Goal: Information Seeking & Learning: Understand process/instructions

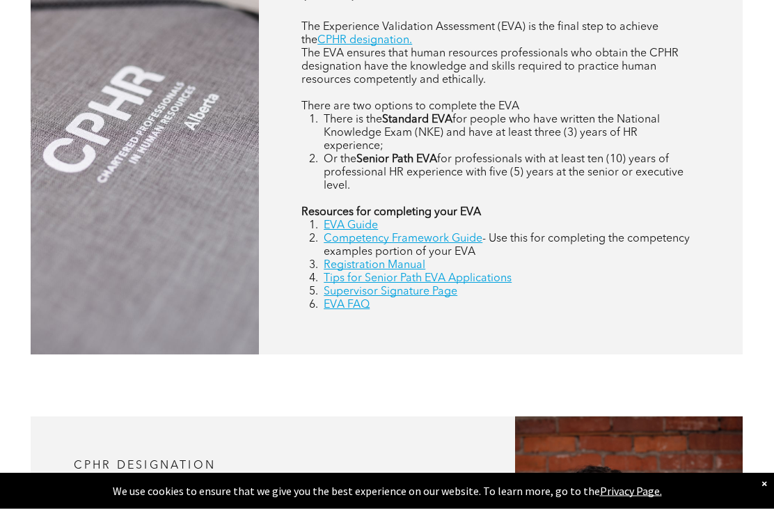
scroll to position [683, 0]
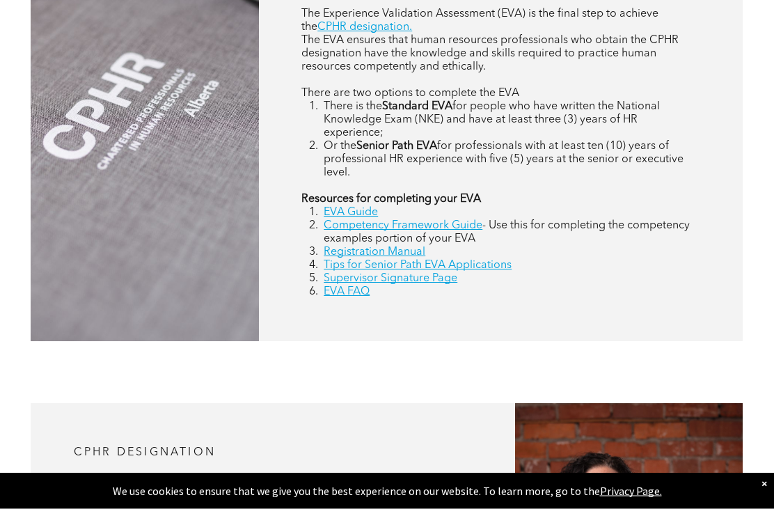
click at [384, 205] on strong "Resources for completing your EVA" at bounding box center [391, 199] width 180 height 11
click at [400, 220] on li "EVA Guide" at bounding box center [512, 213] width 376 height 13
click at [375, 219] on link "EVA Guide" at bounding box center [351, 212] width 54 height 11
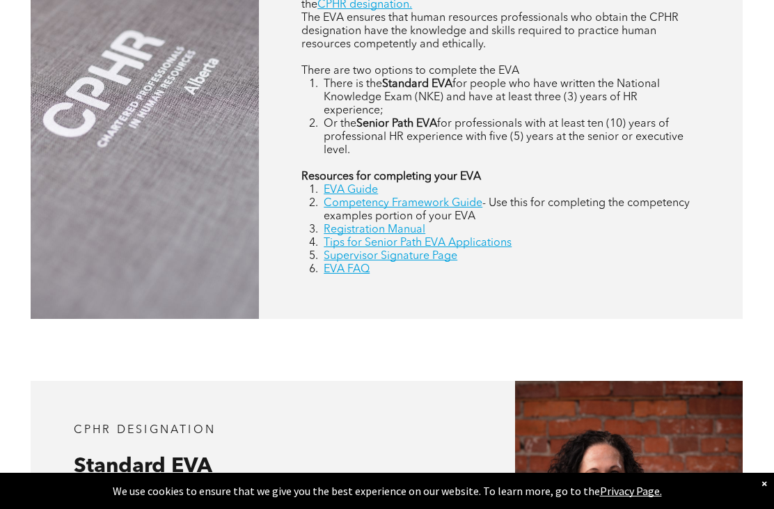
click at [333, 222] on span "- Use this for completing the competency examples portion of your EVA" at bounding box center [507, 210] width 366 height 24
click at [353, 235] on link "Registration Manual" at bounding box center [375, 229] width 102 height 11
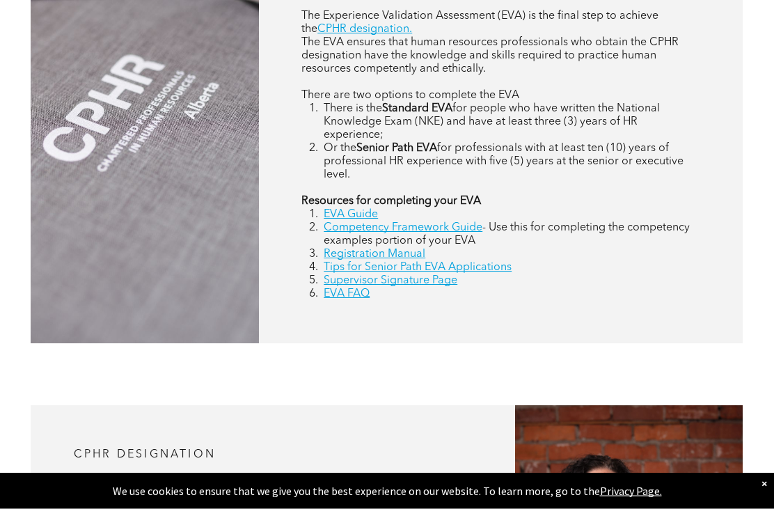
scroll to position [679, 0]
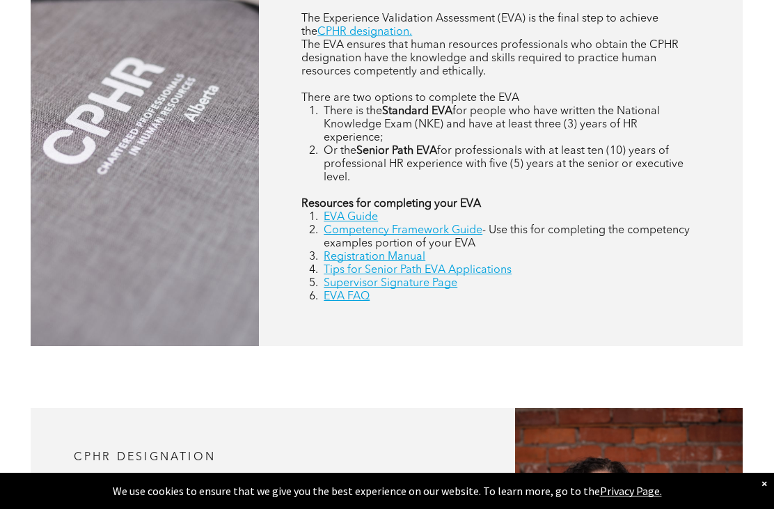
click at [334, 302] on link "EVA FAQ" at bounding box center [347, 296] width 46 height 11
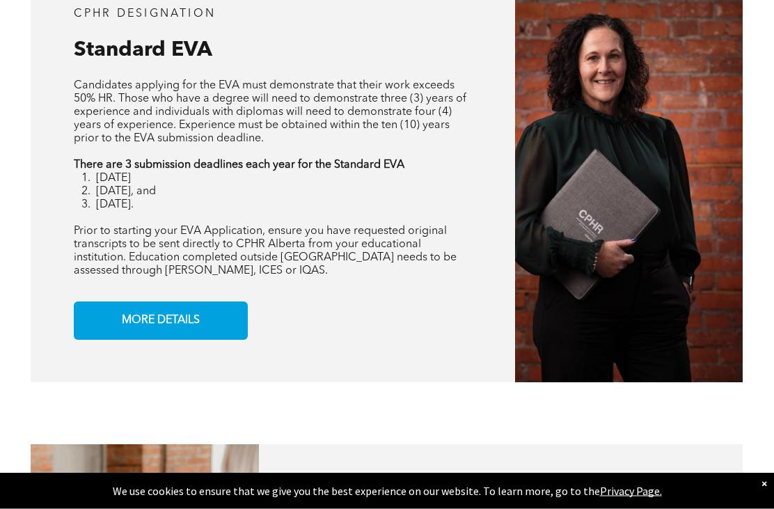
scroll to position [2375, 0]
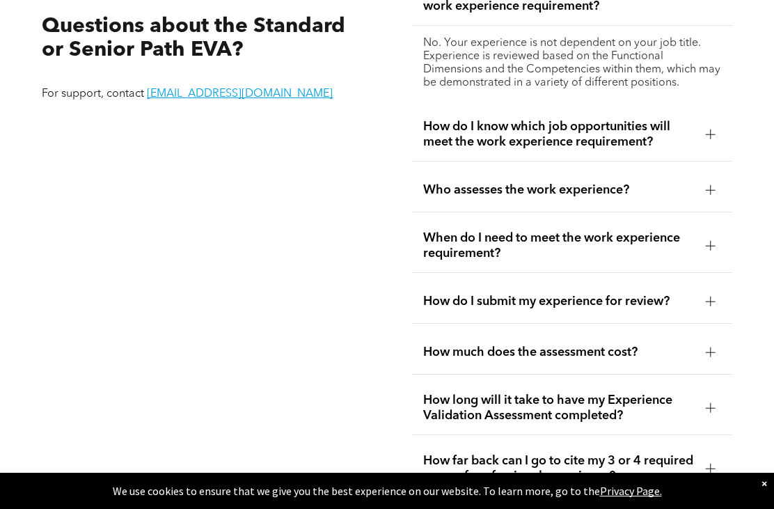
click at [584, 150] on span "How do I know which job opportunities will meet the work experience requirement?" at bounding box center [558, 134] width 271 height 31
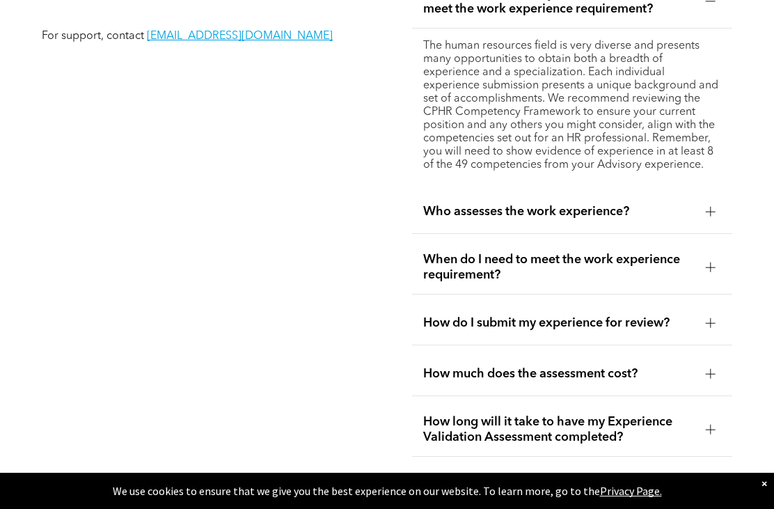
scroll to position [2439, 0]
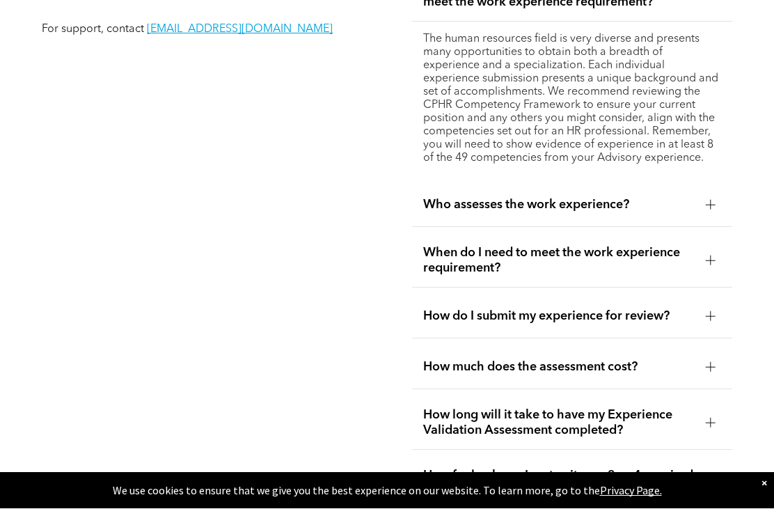
click at [525, 213] on span "Who assesses the work experience?" at bounding box center [558, 205] width 271 height 15
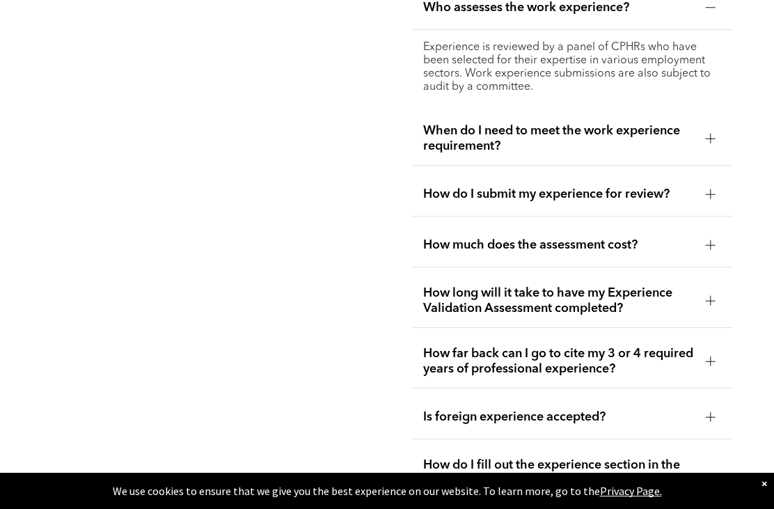
scroll to position [2487, 0]
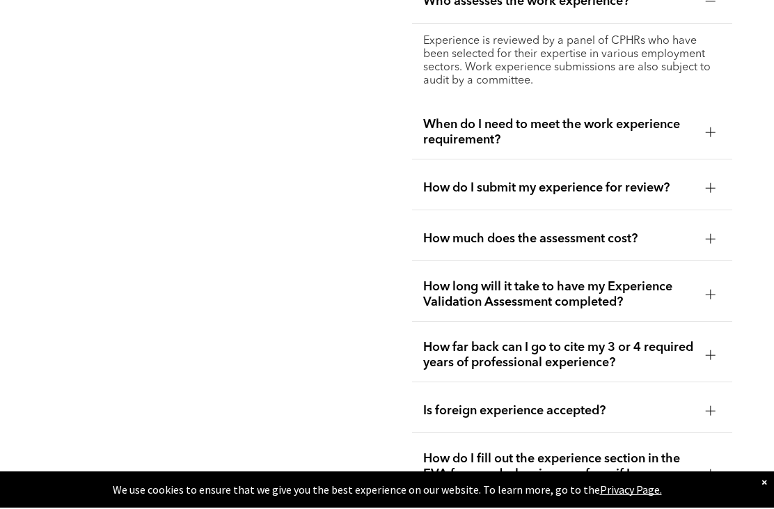
click at [413, 161] on div "When do I need to meet the work experience requirement?" at bounding box center [572, 134] width 320 height 54
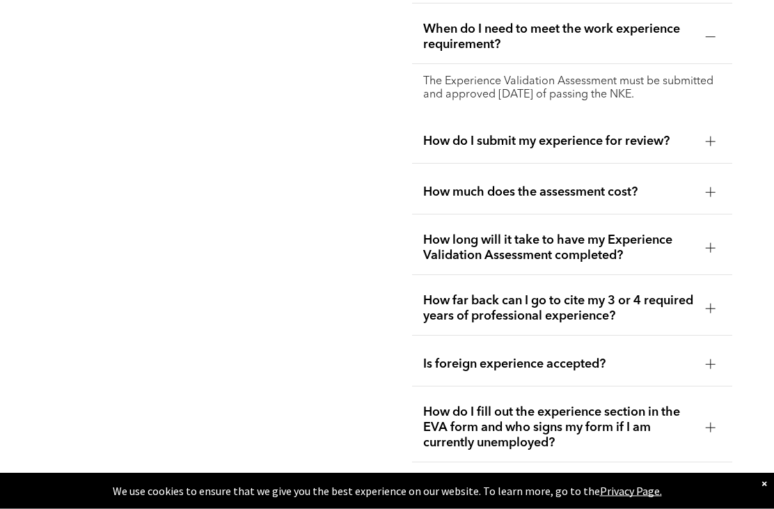
scroll to position [2510, 0]
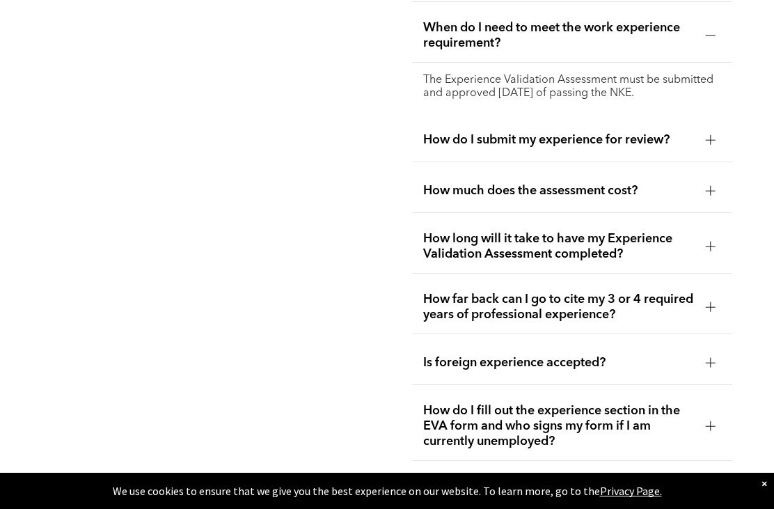
click at [412, 162] on div "How do I submit my experience for review?" at bounding box center [572, 140] width 320 height 44
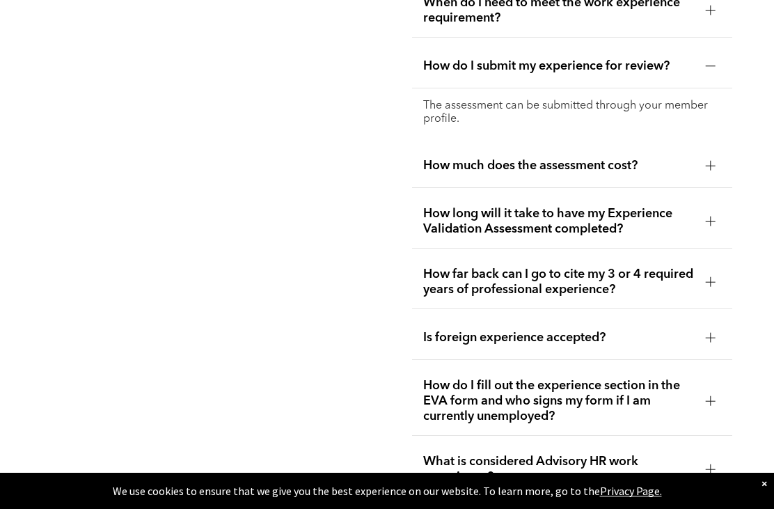
scroll to position [2538, 0]
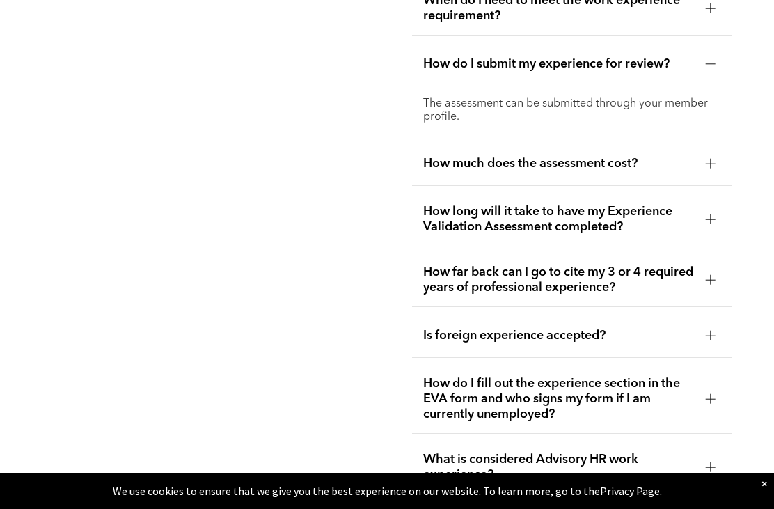
click at [414, 186] on div "How much does the assessment cost?" at bounding box center [572, 164] width 320 height 44
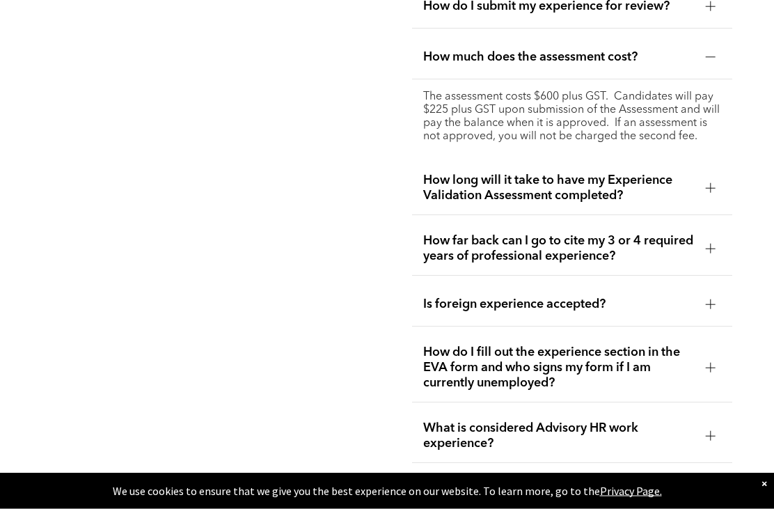
scroll to position [2597, 0]
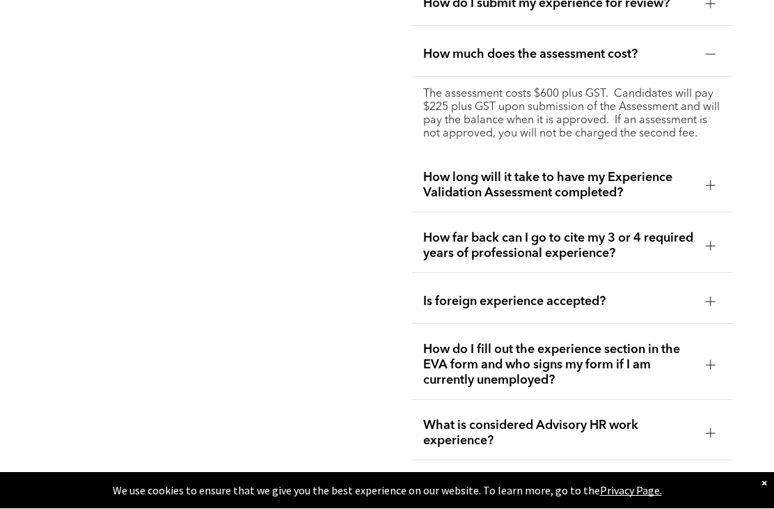
click at [412, 213] on div "How long will it take to have my Experience Validation Assessment completed?" at bounding box center [572, 186] width 320 height 54
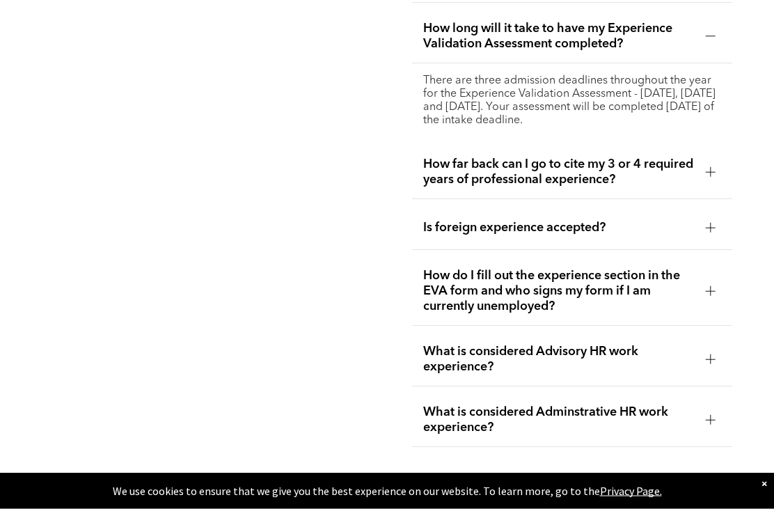
scroll to position [2673, 0]
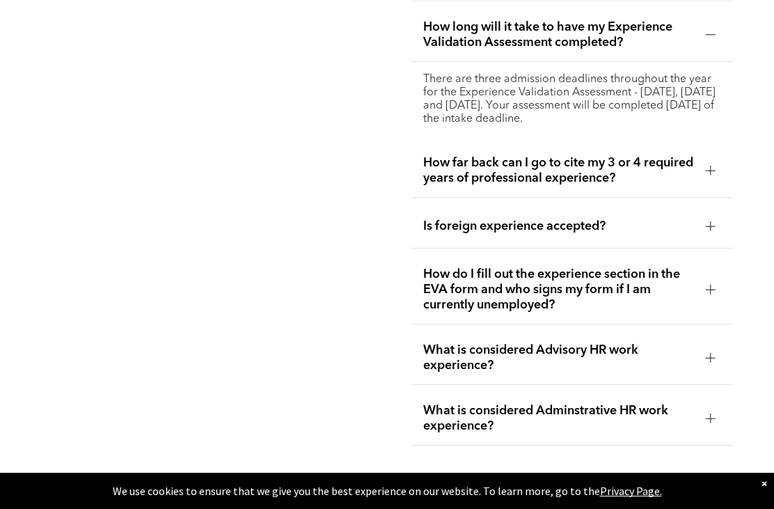
click at [402, 262] on div "Do I need a management title to satisfy the work experience requirement? No. Yo…" at bounding box center [572, 60] width 342 height 794
click at [418, 198] on div "How far back can I go to cite my 3 or 4 required years of professional experien…" at bounding box center [572, 171] width 320 height 54
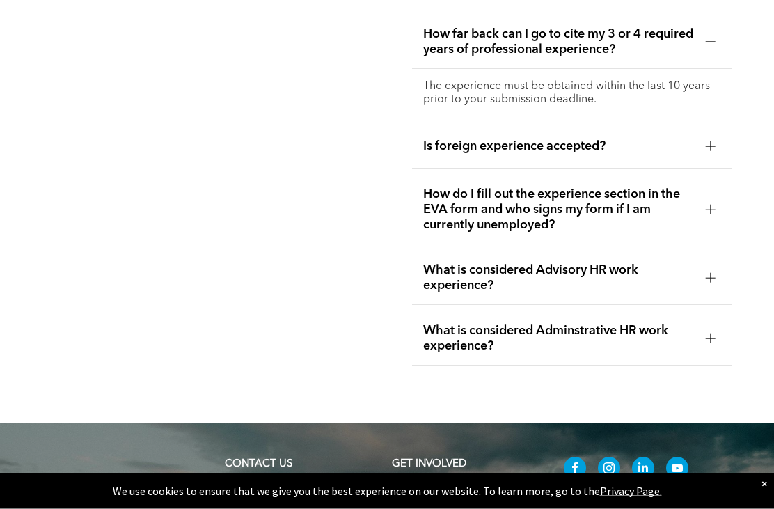
scroll to position [2729, 0]
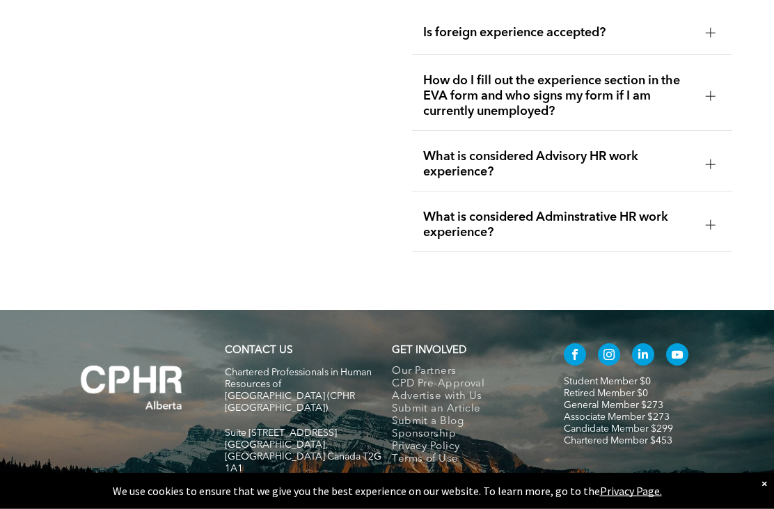
click at [427, 180] on span "What is considered Advisory HR work experience?" at bounding box center [558, 165] width 271 height 31
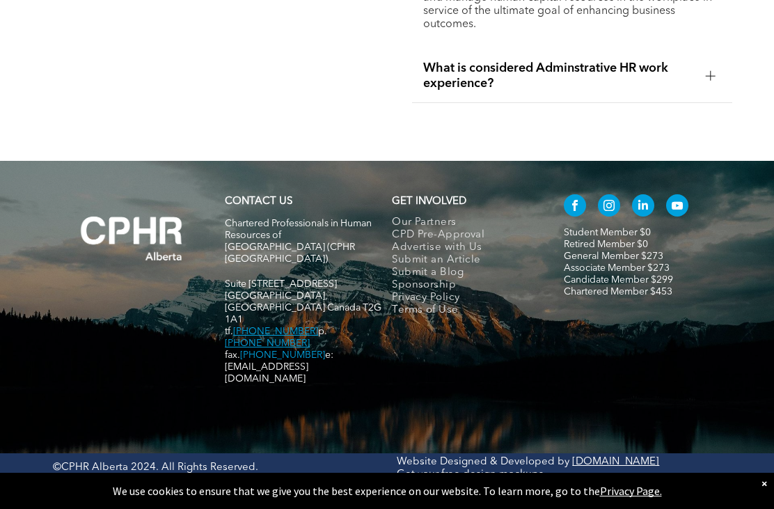
scroll to position [3069, 0]
